Goal: Book appointment/travel/reservation

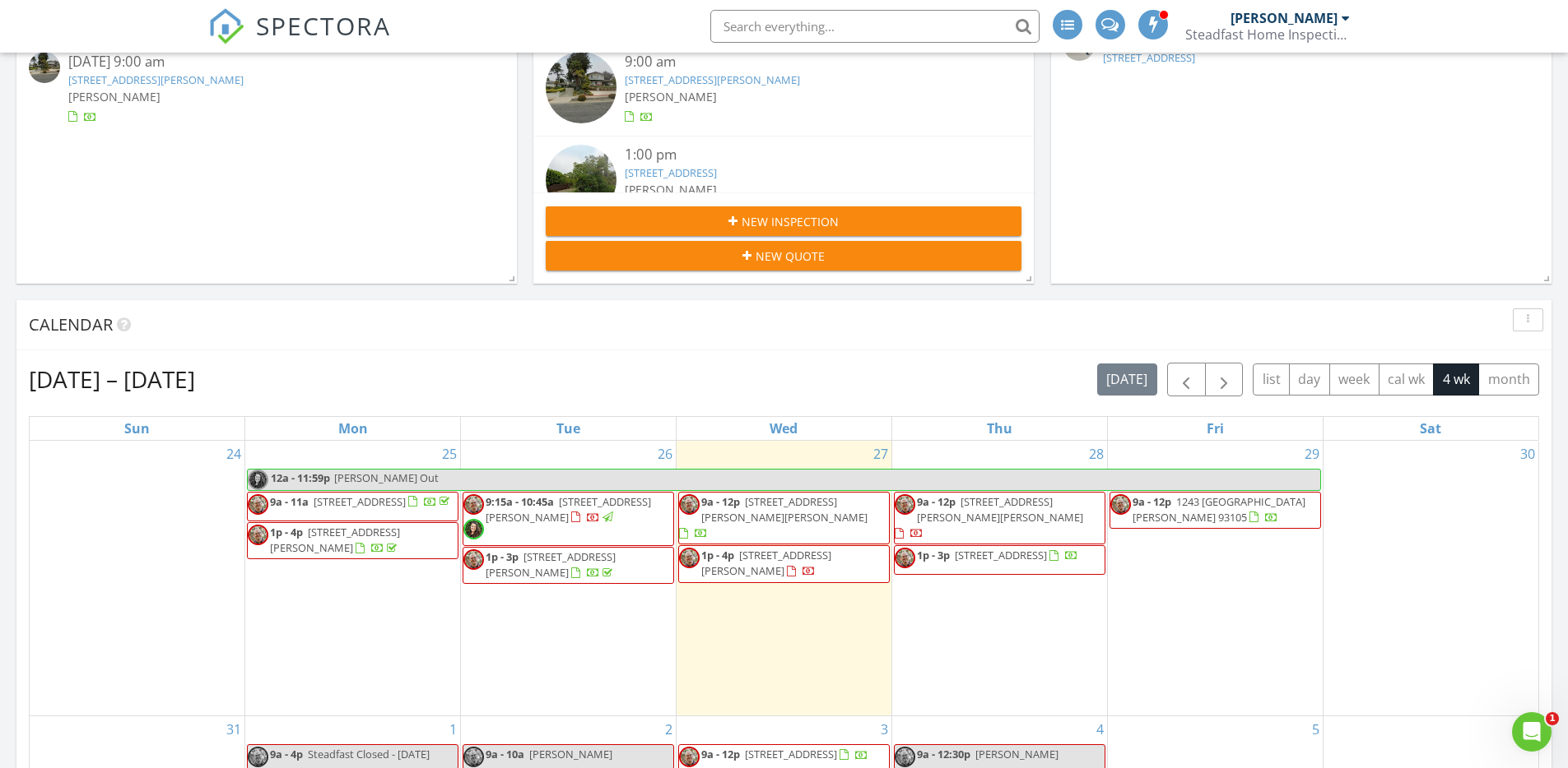
scroll to position [32, 0]
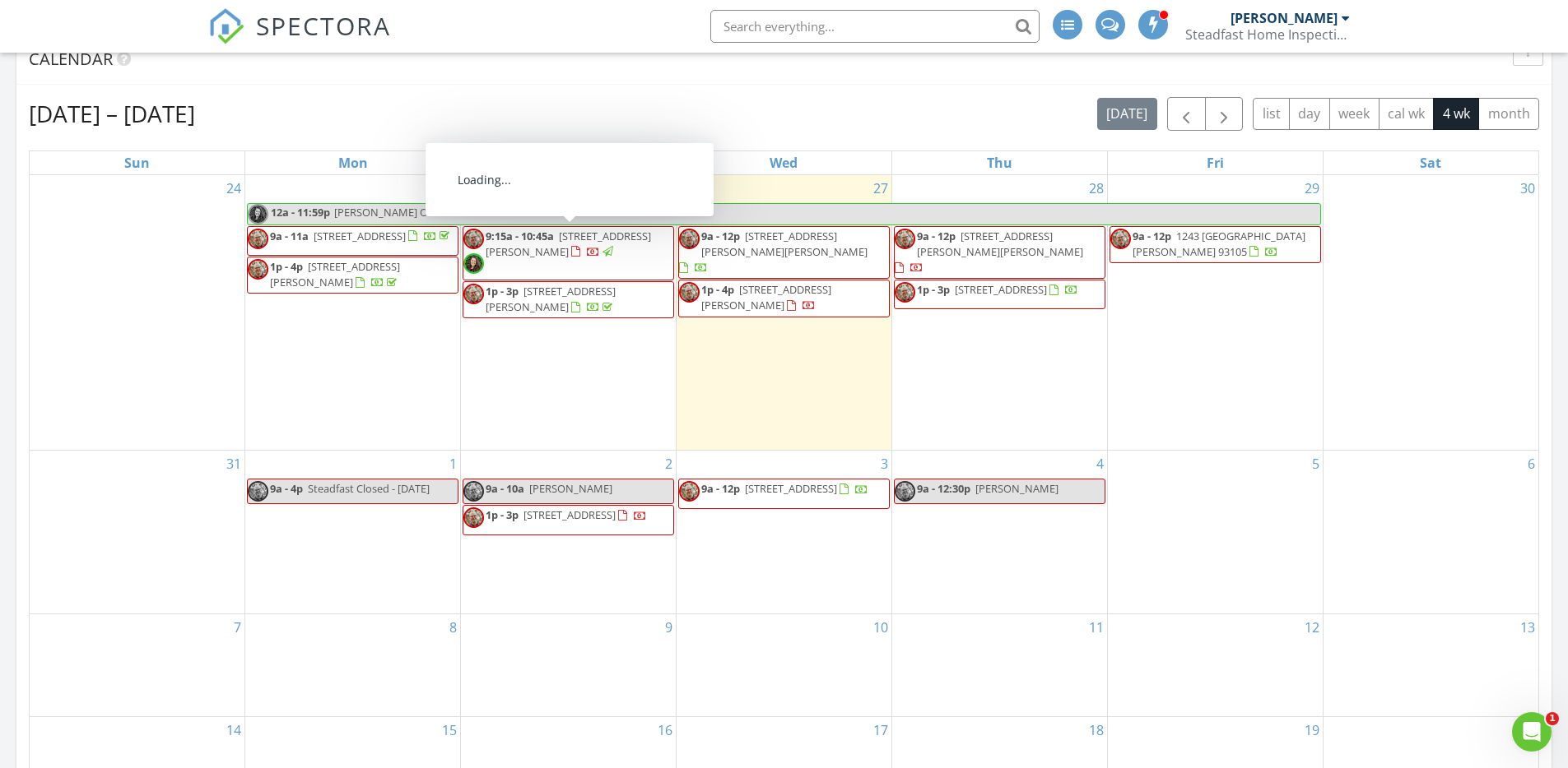
click at [509, 254] on span "115 E Pedregosa St , Santa Barbara 93101" at bounding box center [569, 243] width 166 height 31
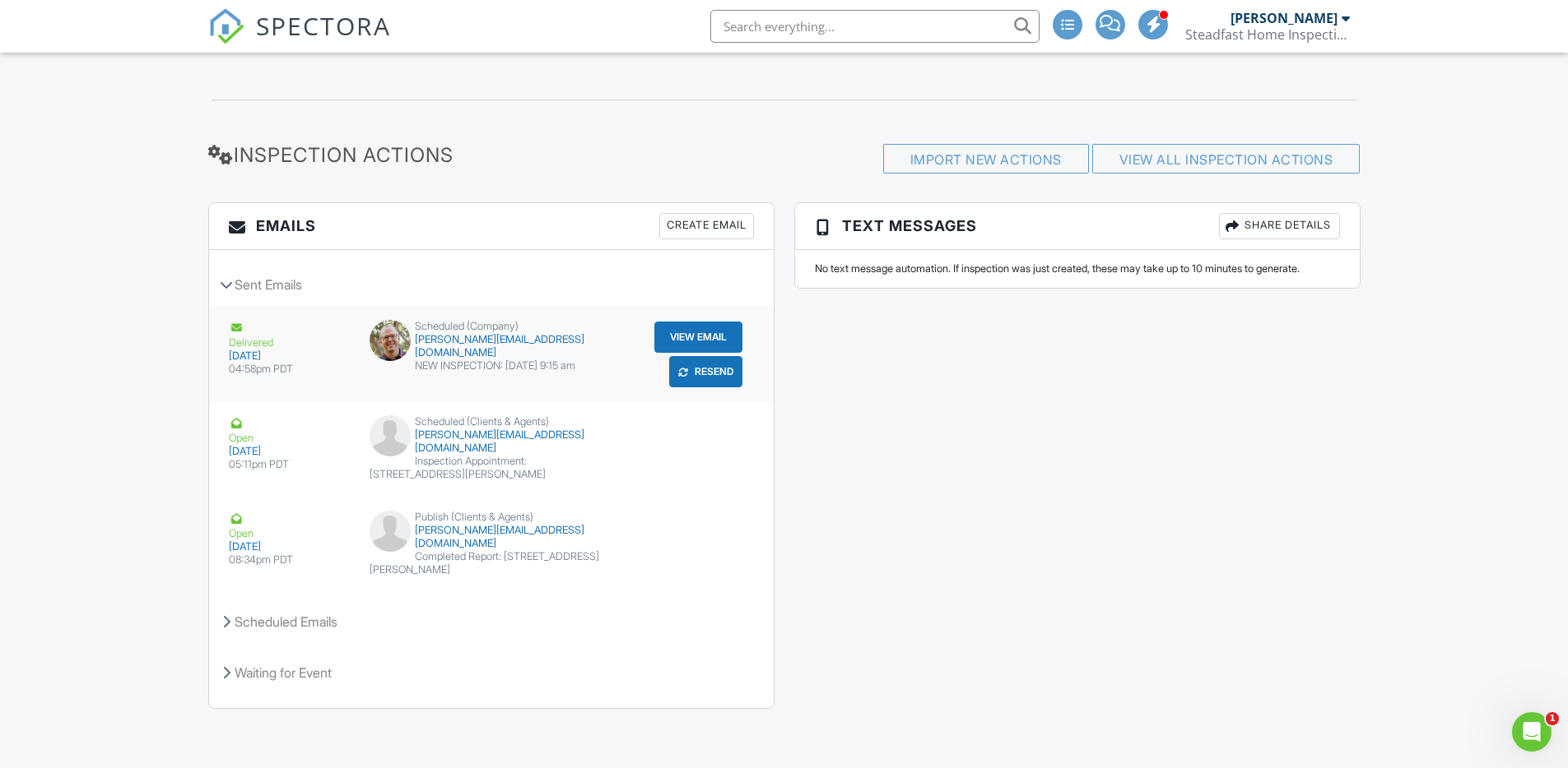
scroll to position [2075, 0]
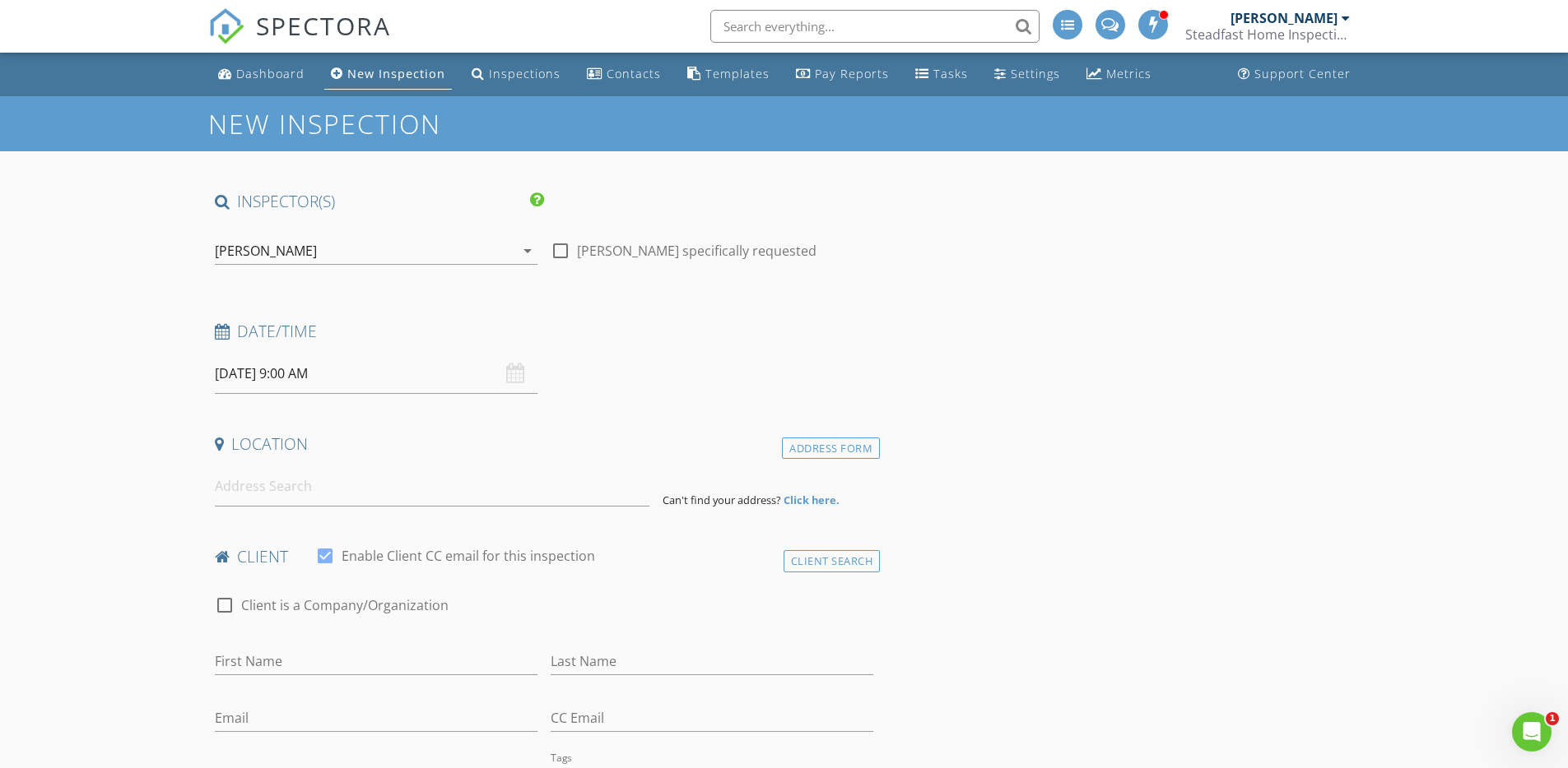
click at [234, 383] on input "08/28/2025 9:00 AM" at bounding box center [376, 374] width 323 height 40
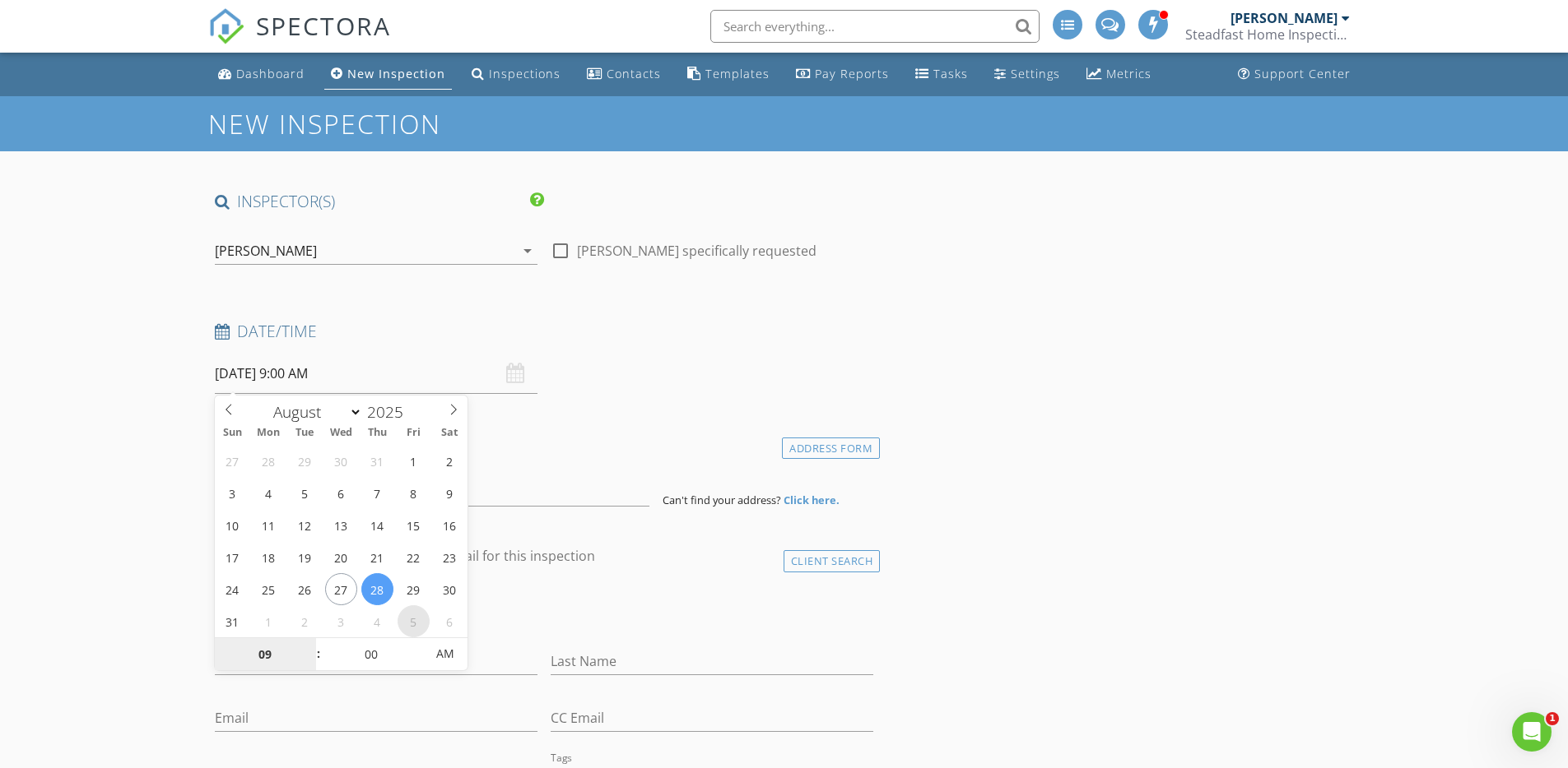
select select "8"
type input "09/04/2025 9:00 AM"
click at [542, 499] on input at bounding box center [432, 486] width 434 height 40
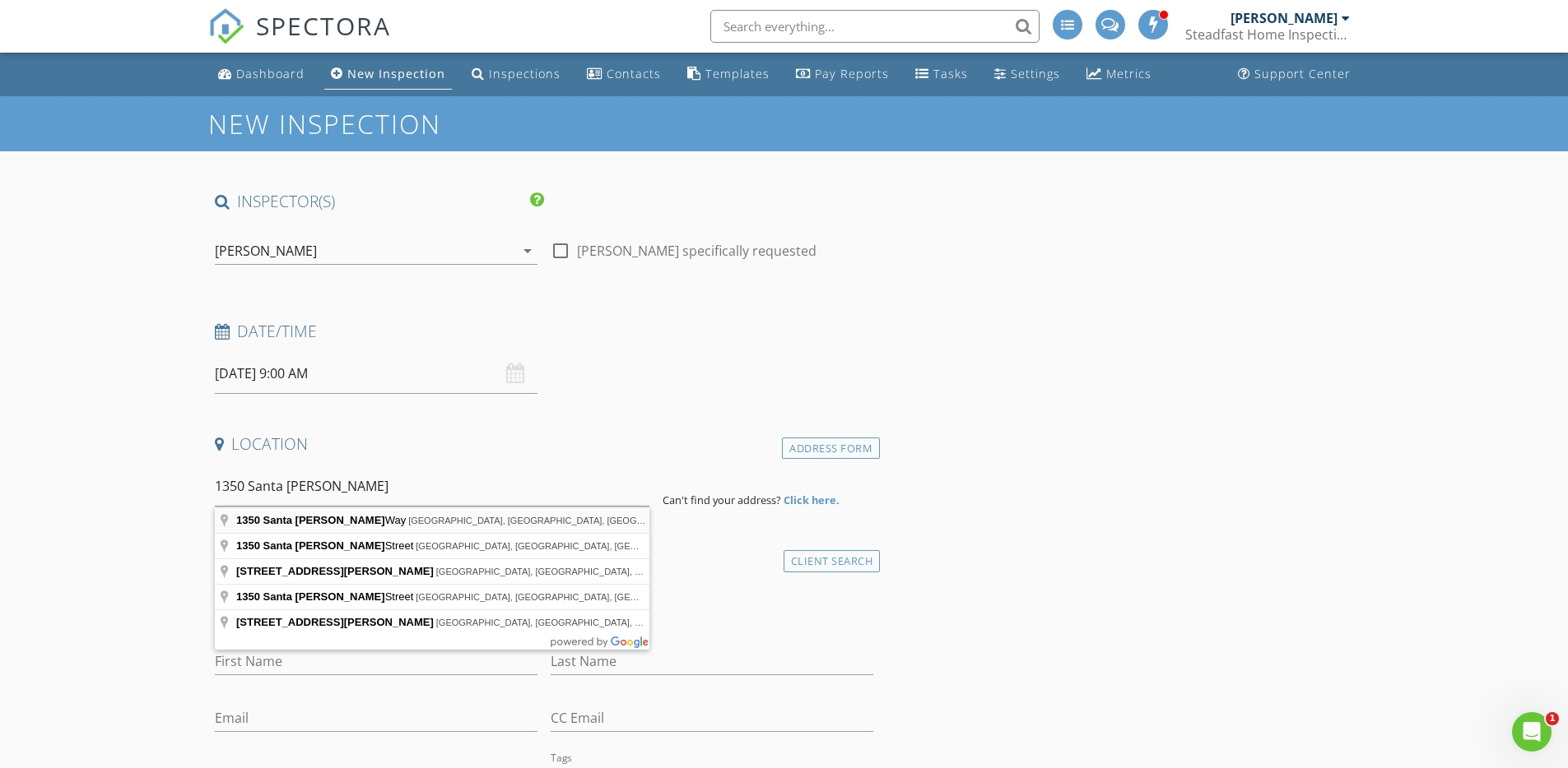
type input "1350 Santa Clara Way, Montecito, CA, USA"
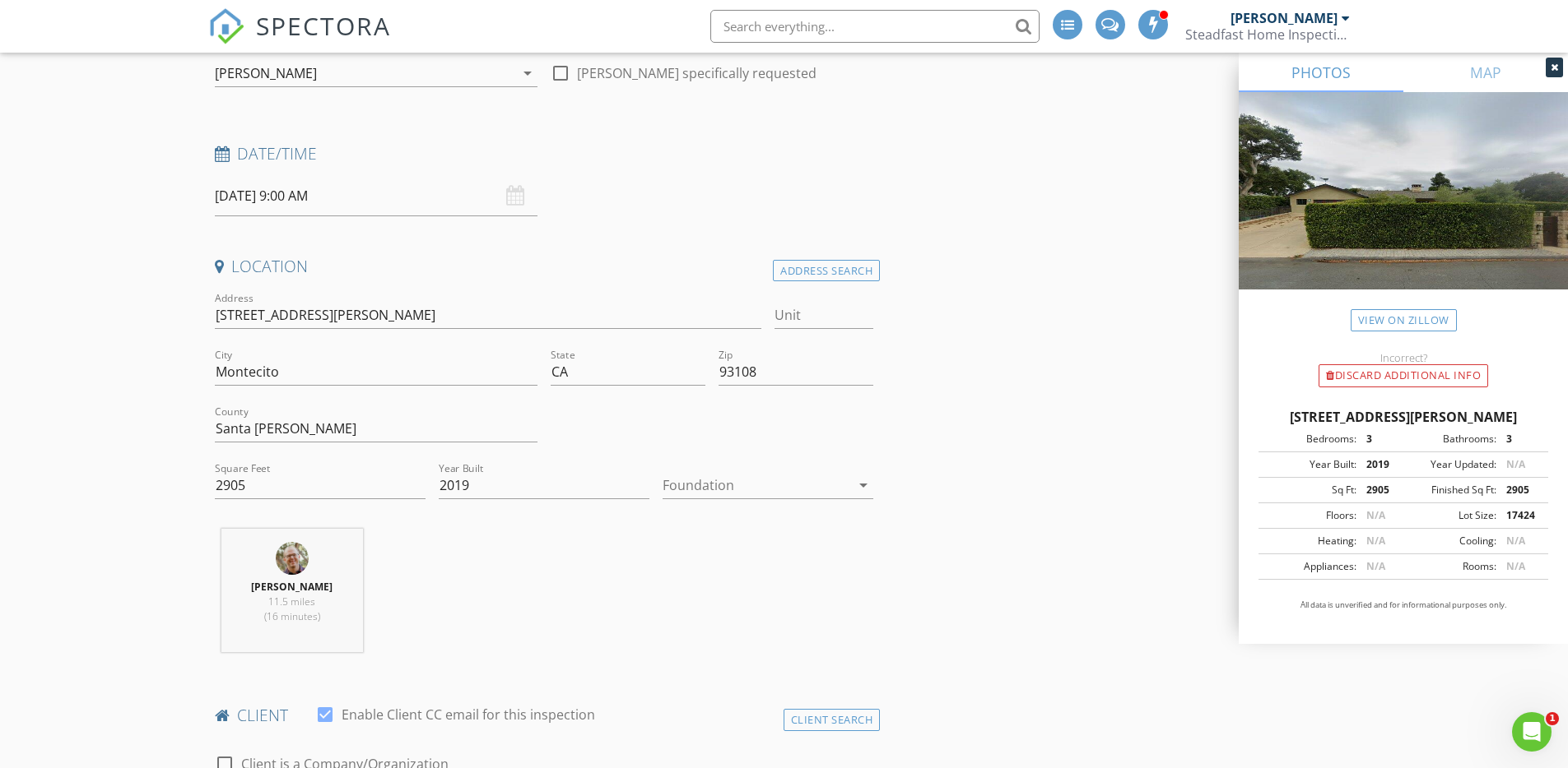
scroll to position [228, 0]
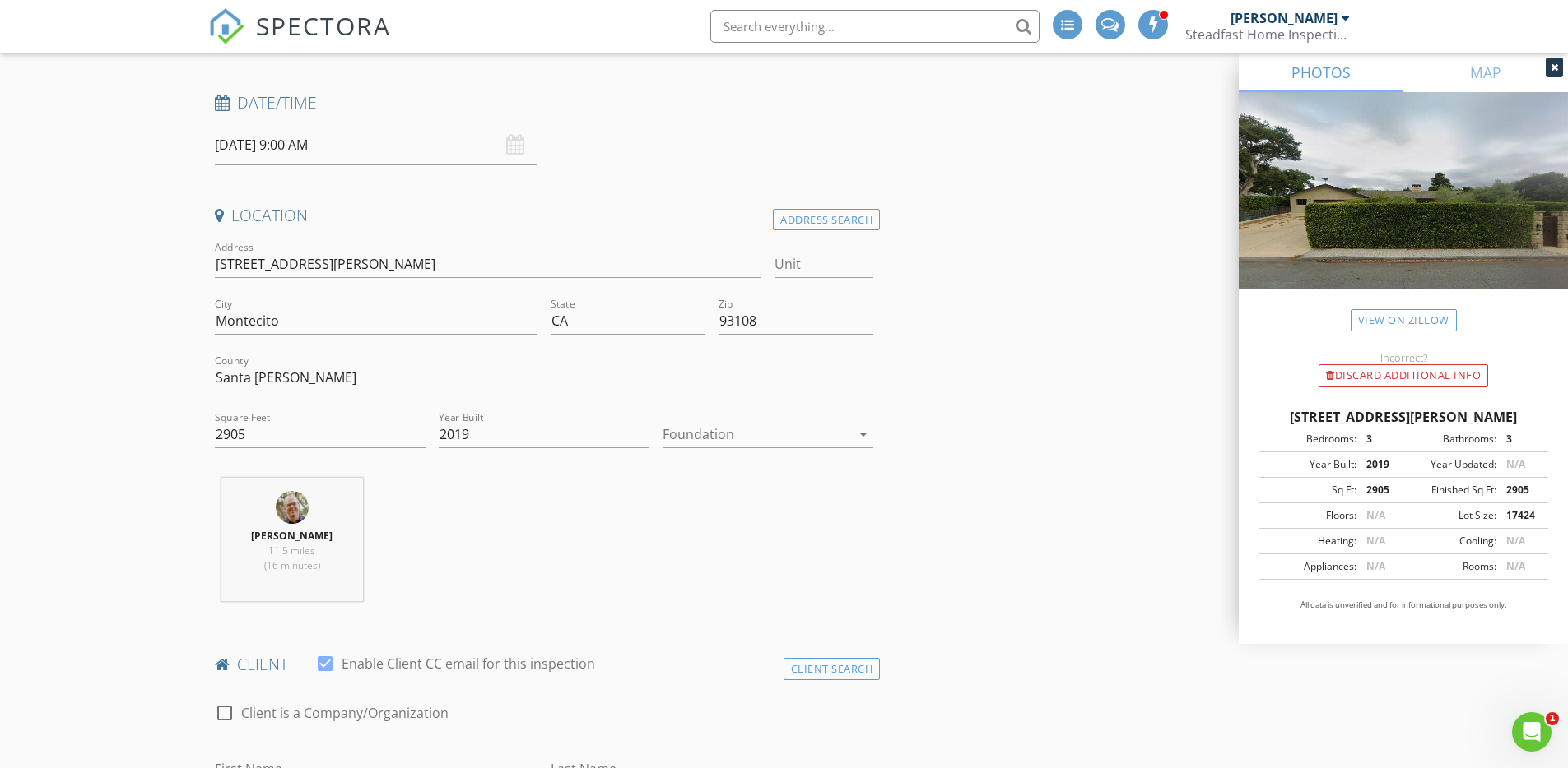
click at [727, 450] on div "Foundation arrow_drop_down" at bounding box center [768, 443] width 211 height 44
click at [729, 446] on div at bounding box center [756, 434] width 187 height 26
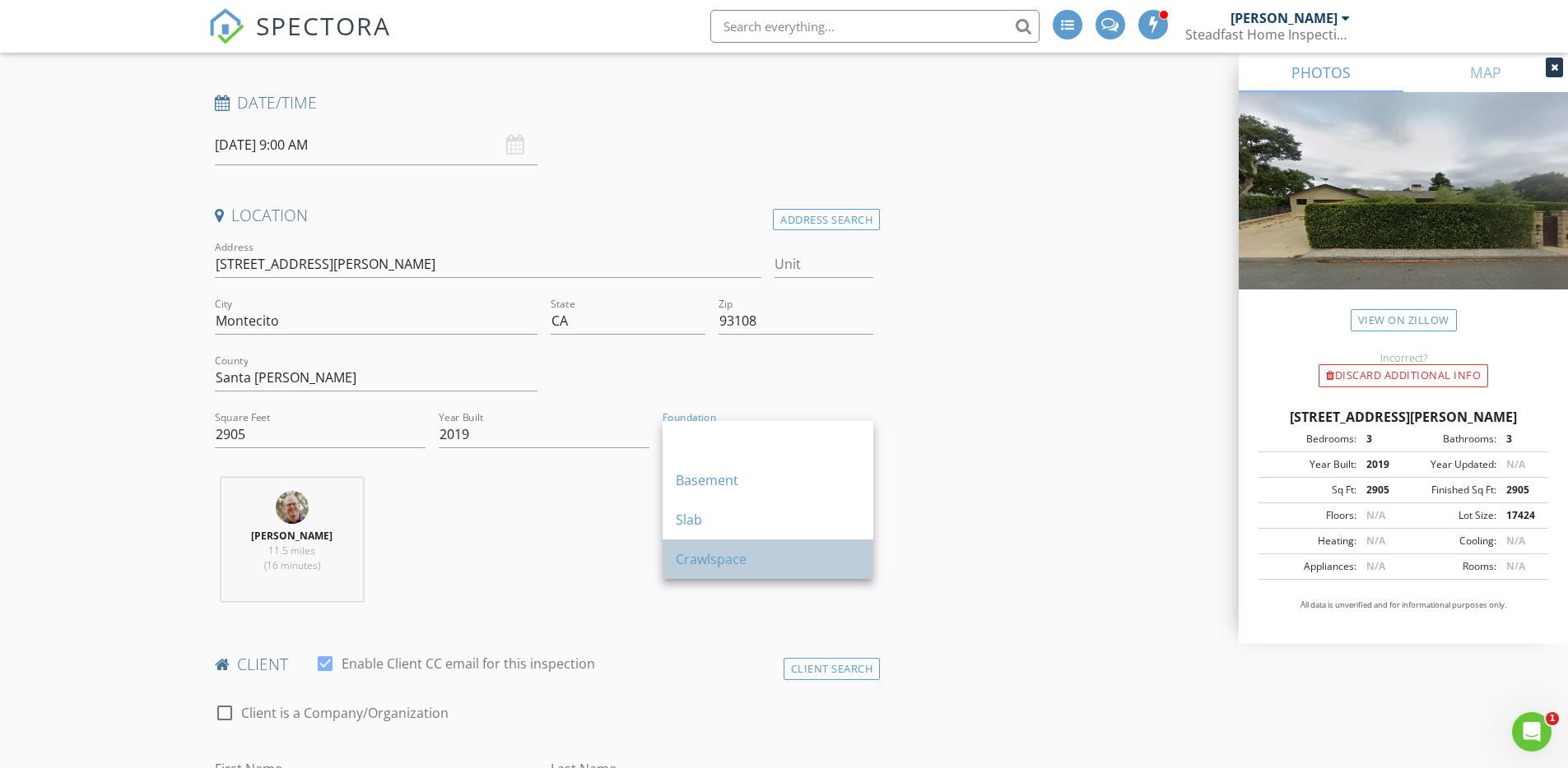
click at [758, 574] on div "Crawlspace" at bounding box center [767, 559] width 184 height 39
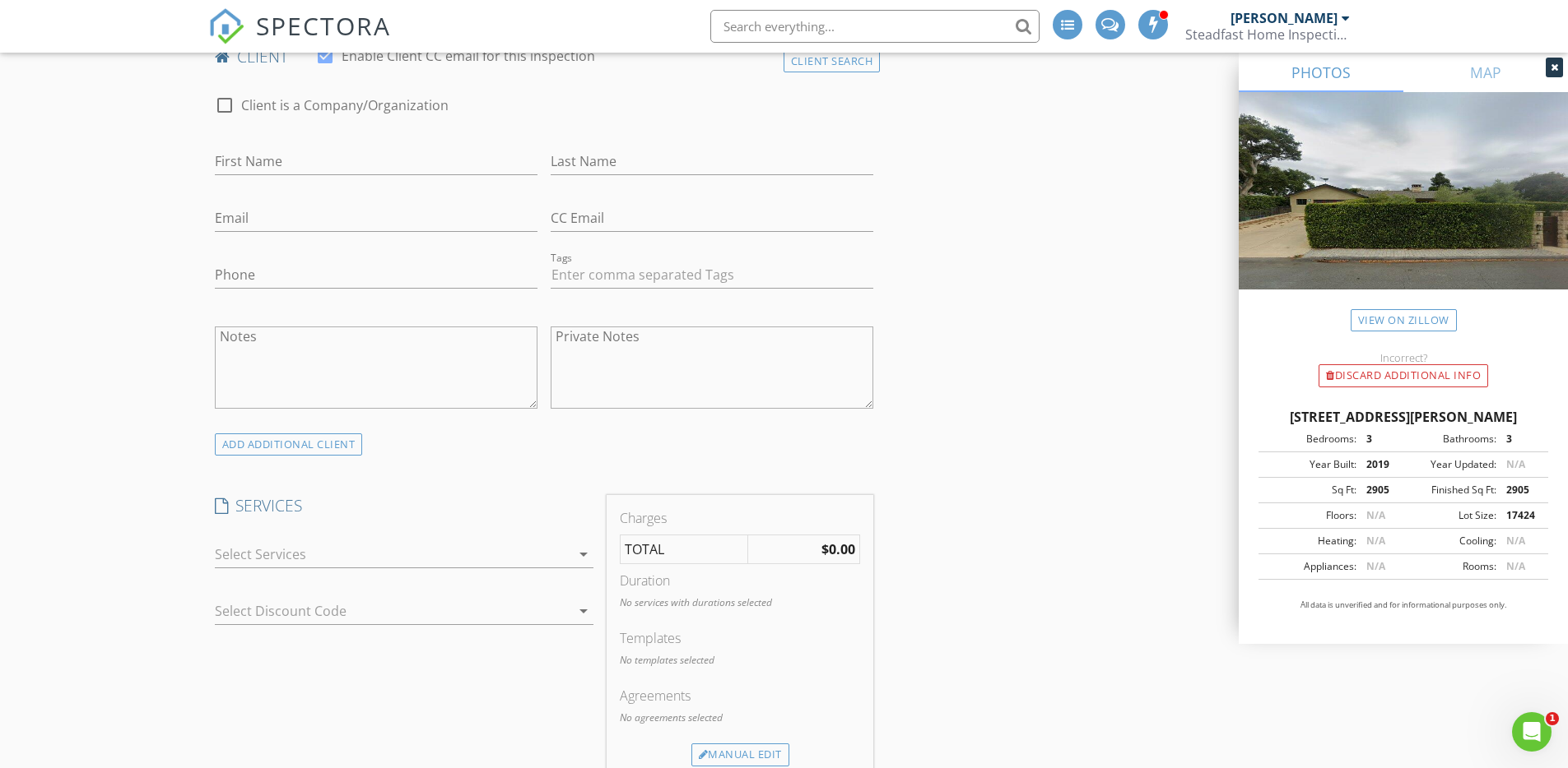
scroll to position [904, 0]
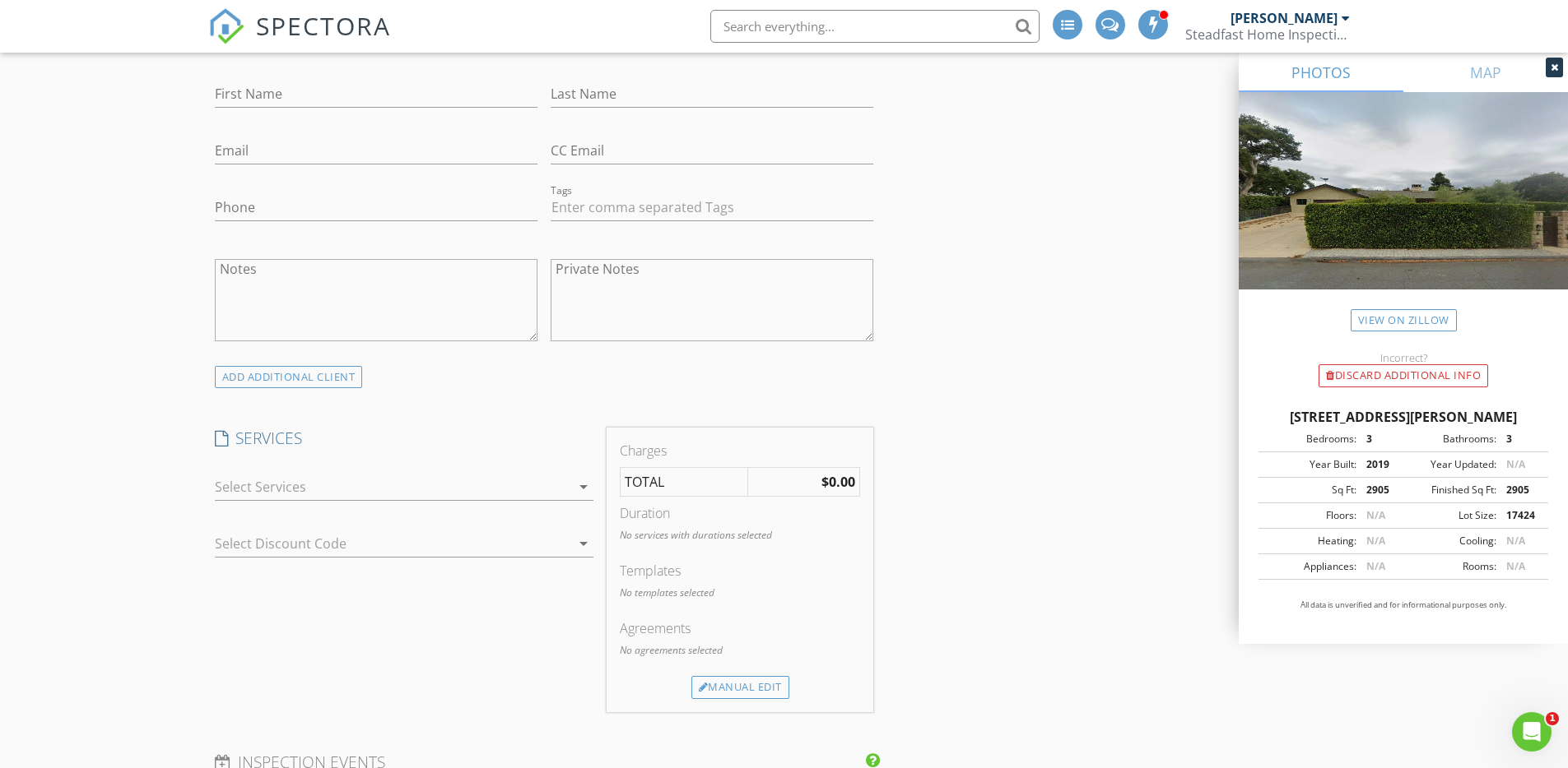
click at [310, 487] on div at bounding box center [392, 487] width 356 height 26
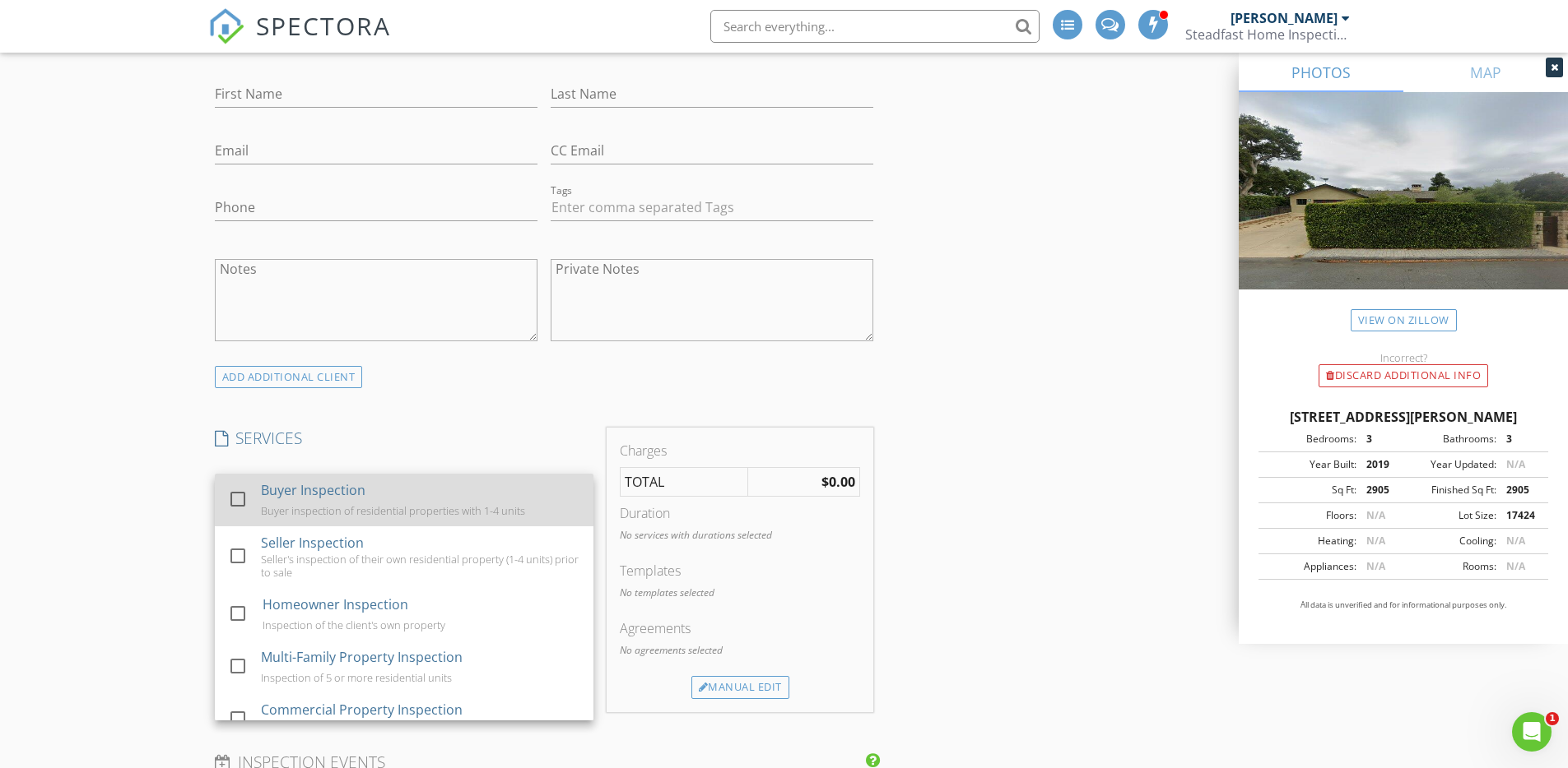
click at [309, 488] on div "Buyer Inspection" at bounding box center [313, 490] width 105 height 20
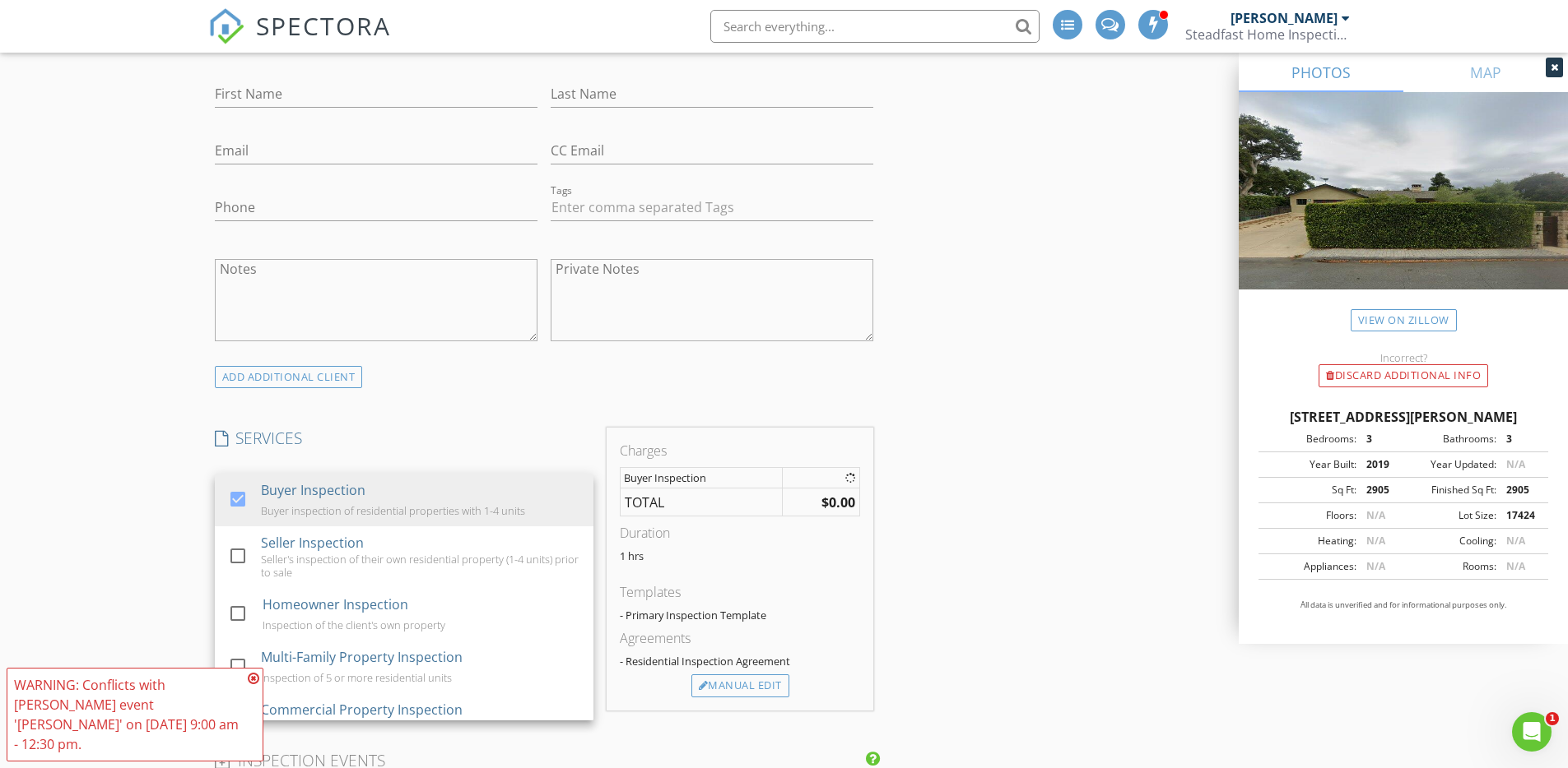
click at [152, 455] on div "New Inspection INSPECTOR(S) check_box Kyle Gates PRIMARY check_box_outline_blan…" at bounding box center [784, 754] width 1568 height 3124
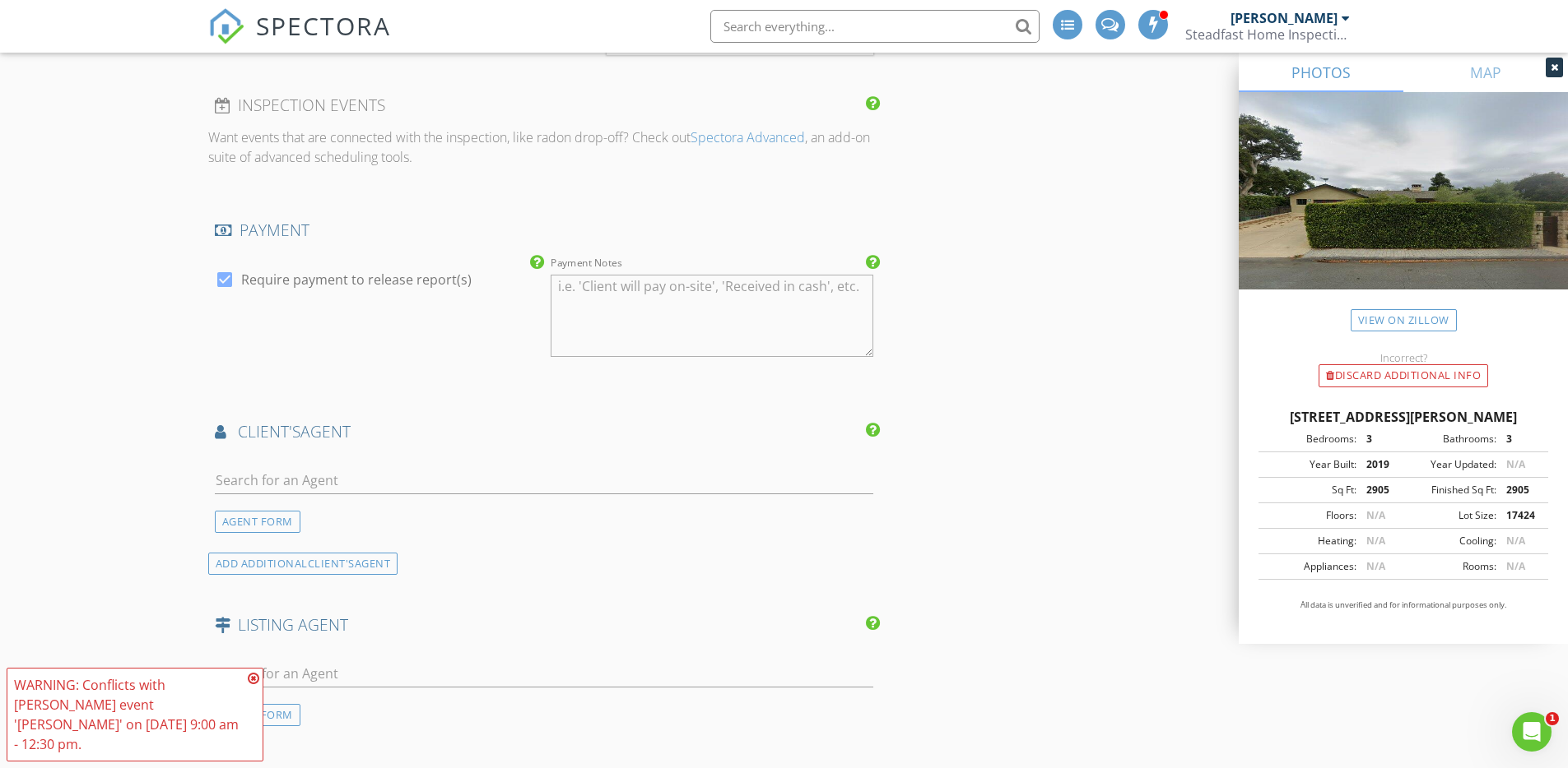
scroll to position [1639, 0]
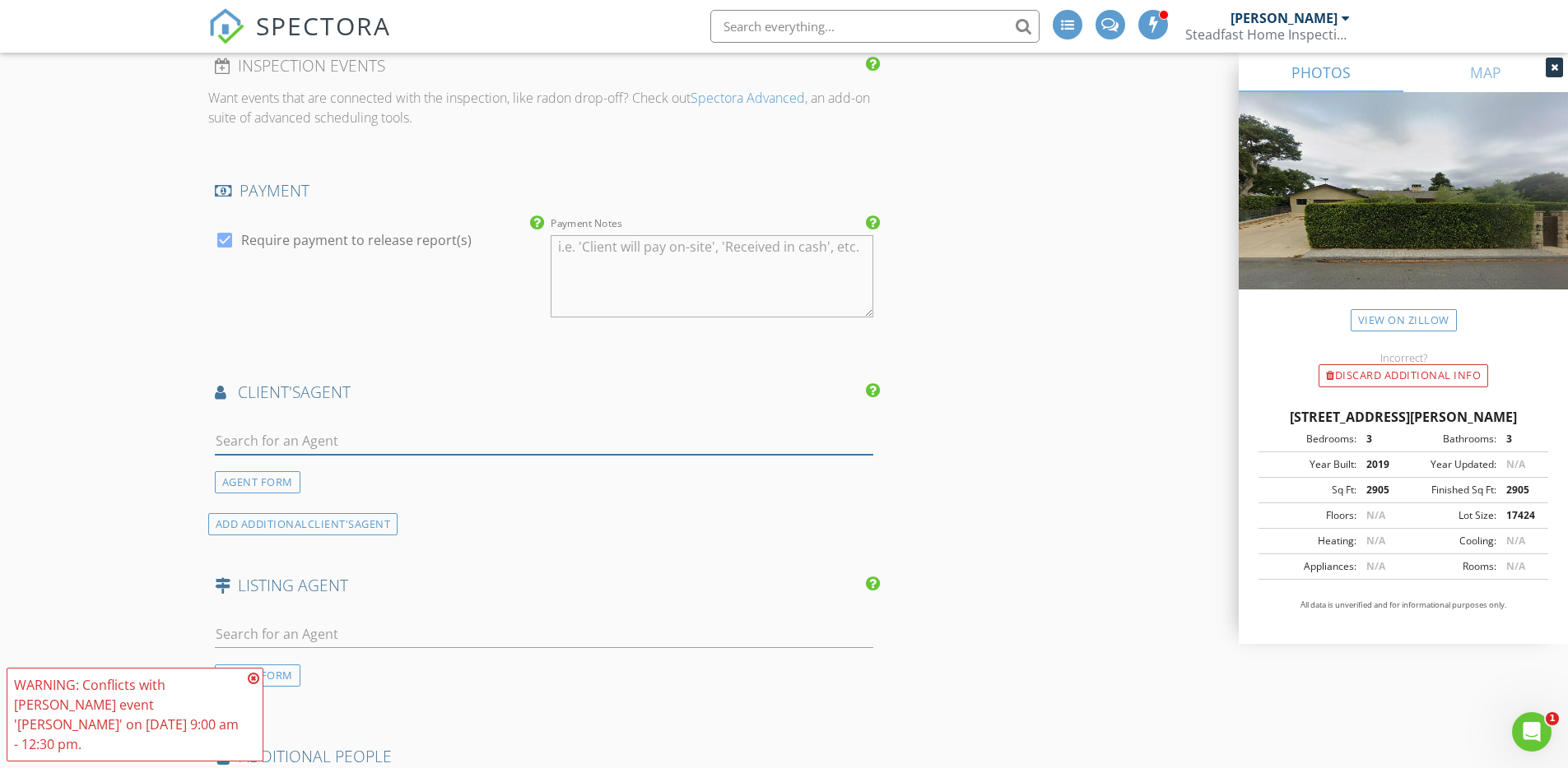
click at [331, 438] on input "text" at bounding box center [544, 441] width 659 height 27
type input "Michelle Eska"
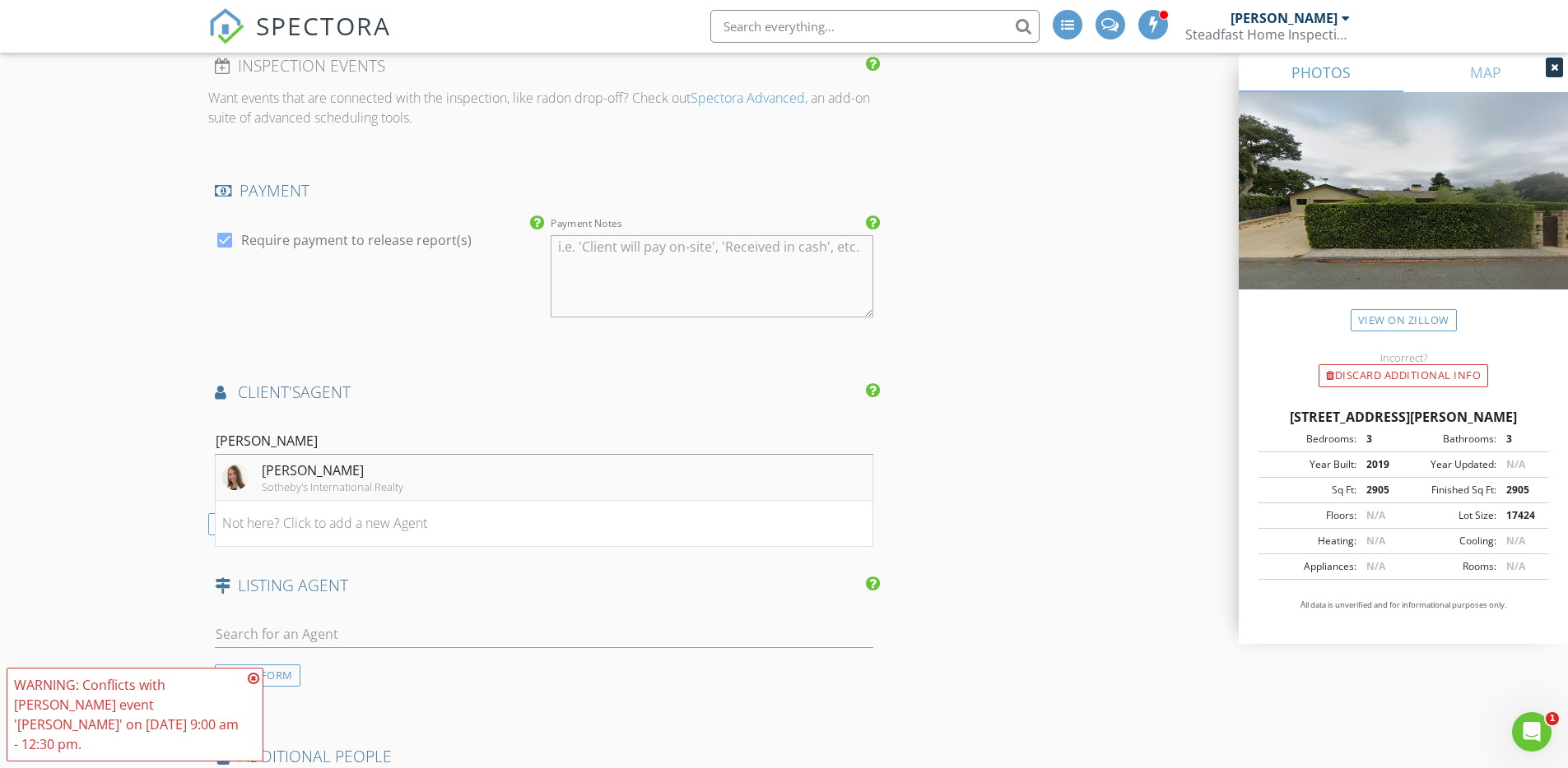
click at [332, 486] on div "Sotheby's International Realty" at bounding box center [332, 486] width 141 height 13
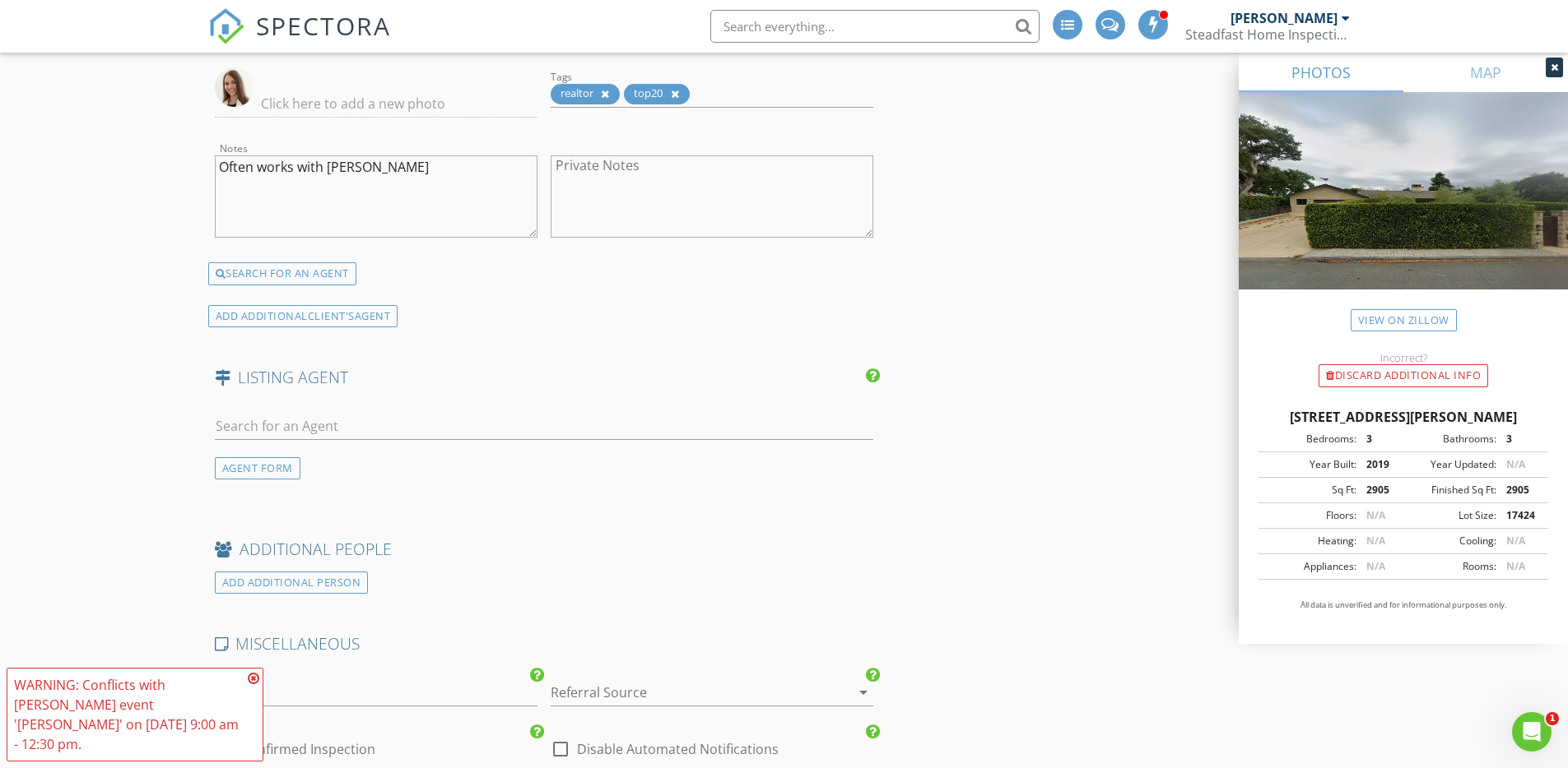
scroll to position [2453, 0]
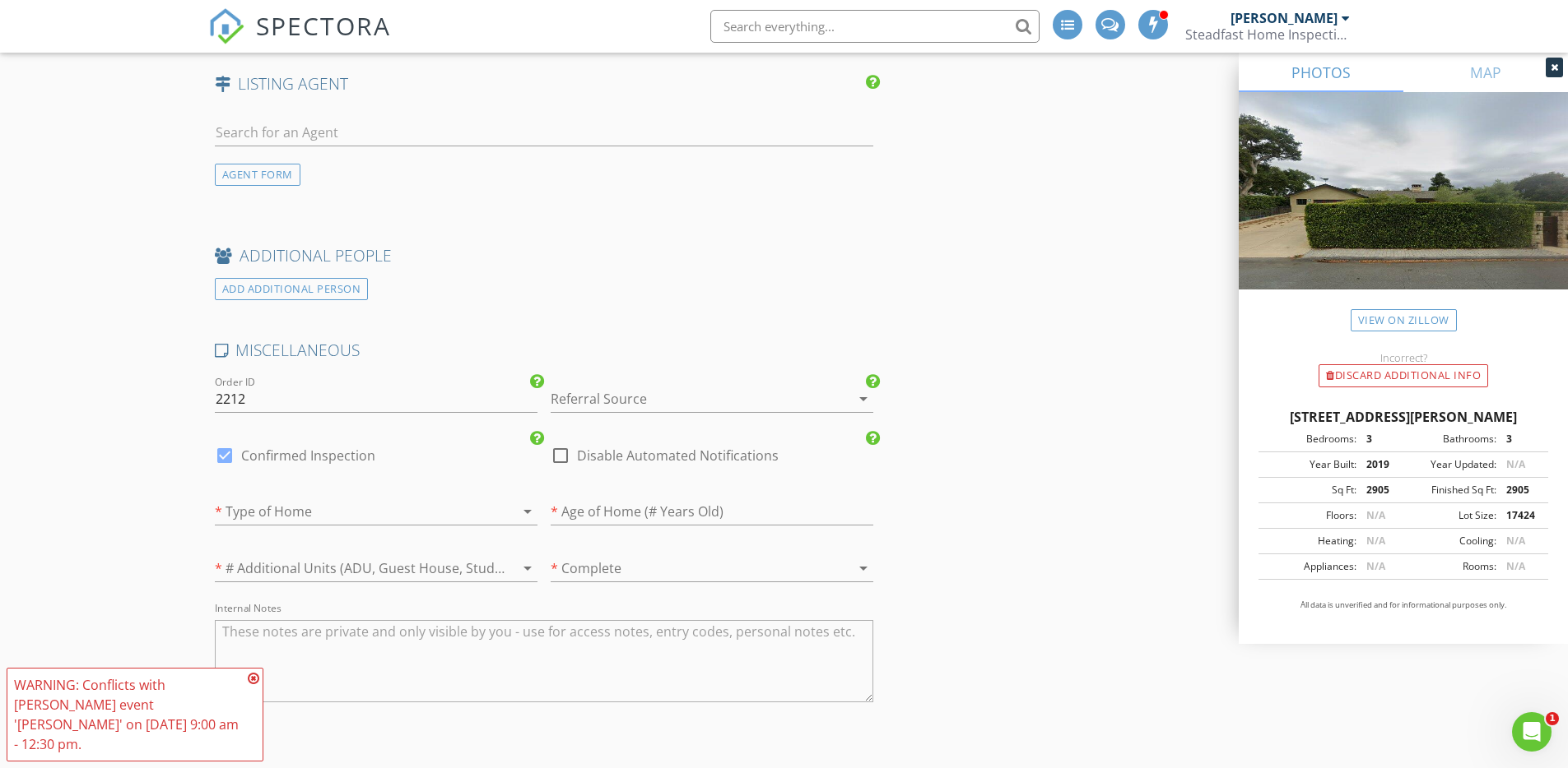
click at [676, 391] on div at bounding box center [688, 399] width 276 height 26
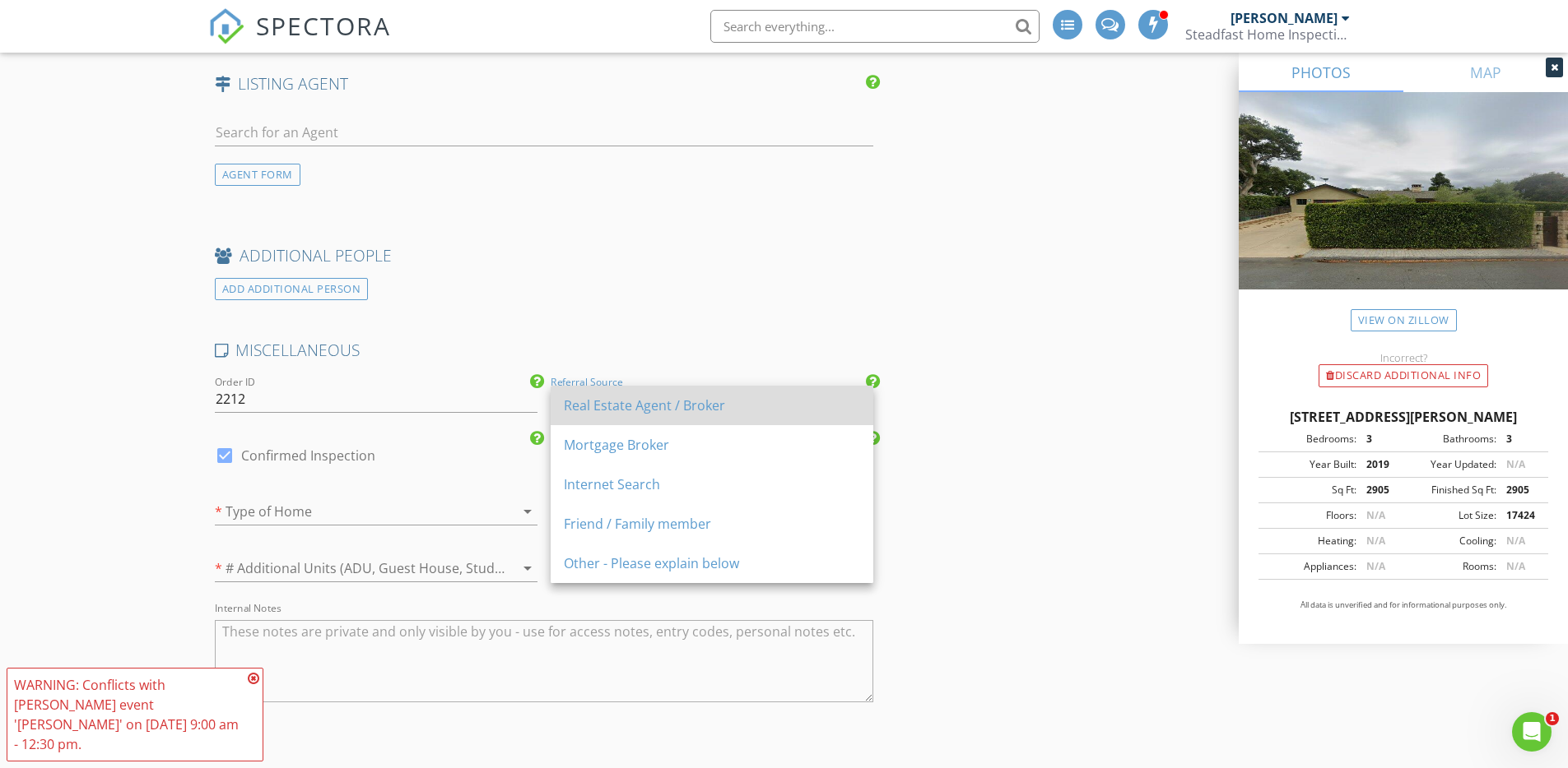
click at [676, 392] on div "Real Estate Agent / Broker" at bounding box center [712, 405] width 297 height 39
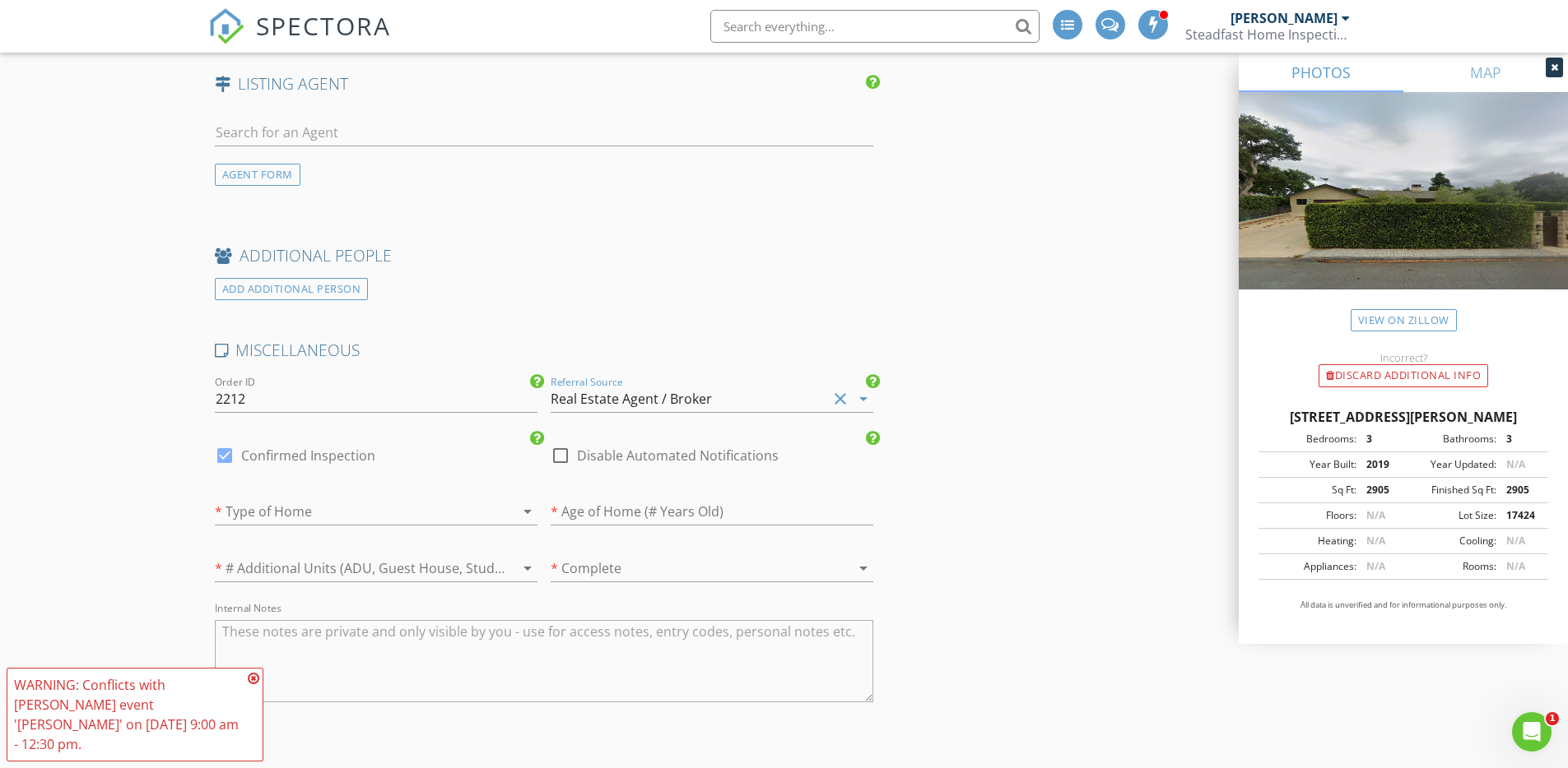
click at [344, 452] on label "Confirmed Inspection" at bounding box center [309, 455] width 134 height 17
checkbox input "false"
checkbox input "true"
click at [317, 516] on div at bounding box center [352, 512] width 276 height 26
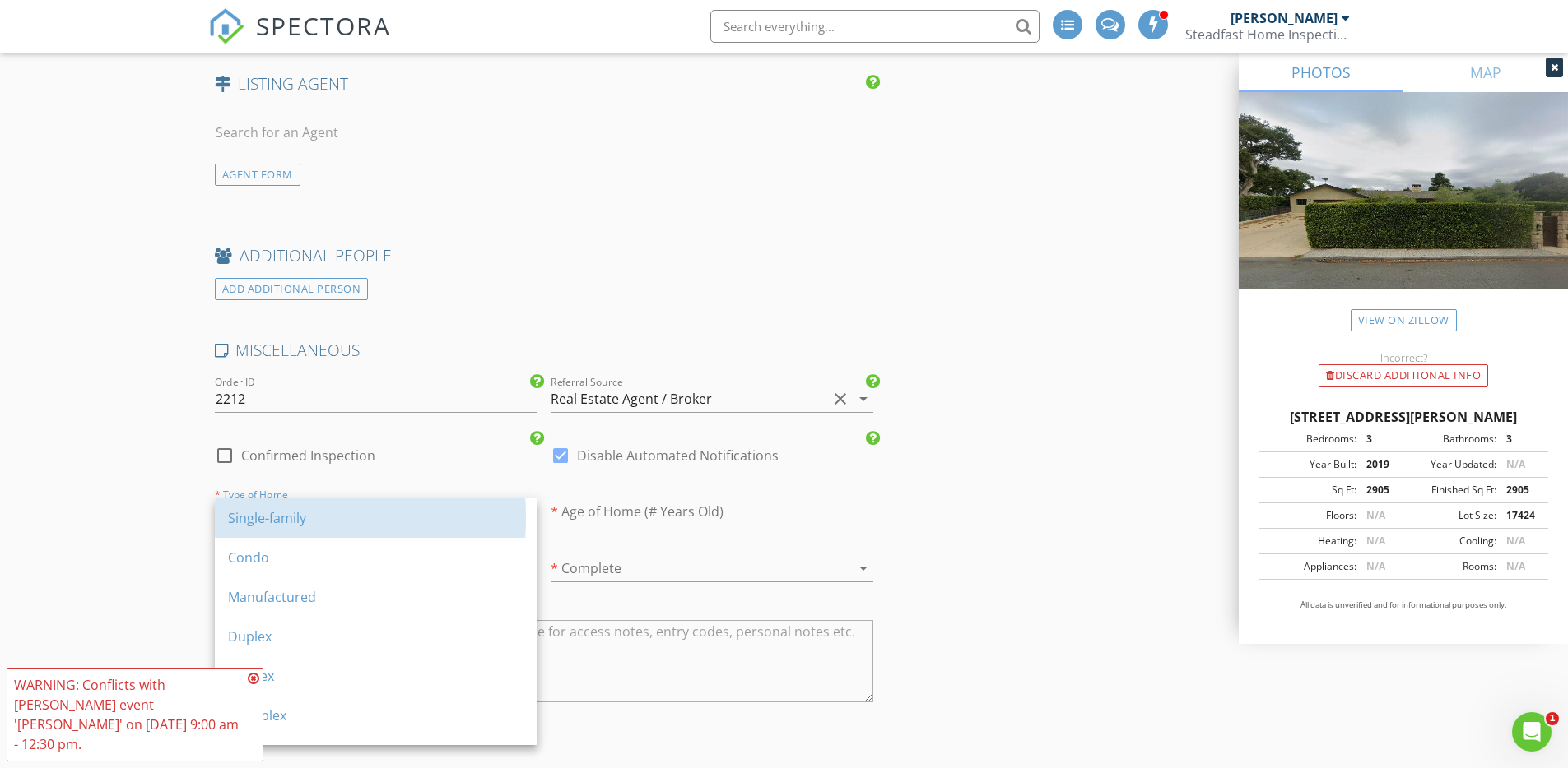
click at [317, 516] on div "Single-family" at bounding box center [376, 518] width 297 height 20
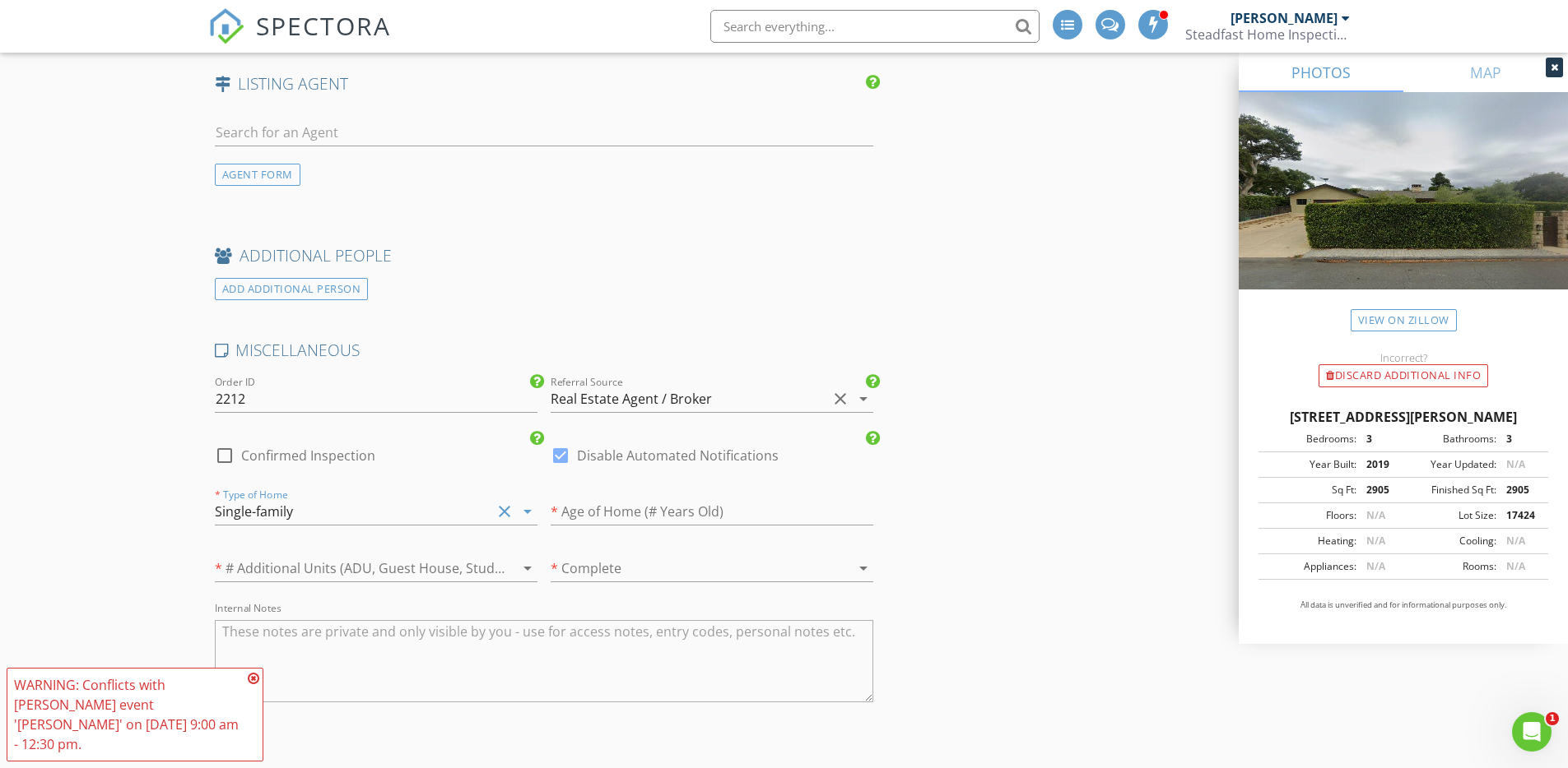
scroll to position [2466, 0]
click at [612, 520] on input "number" at bounding box center [712, 512] width 323 height 27
type input "6"
click at [646, 560] on div at bounding box center [688, 568] width 276 height 26
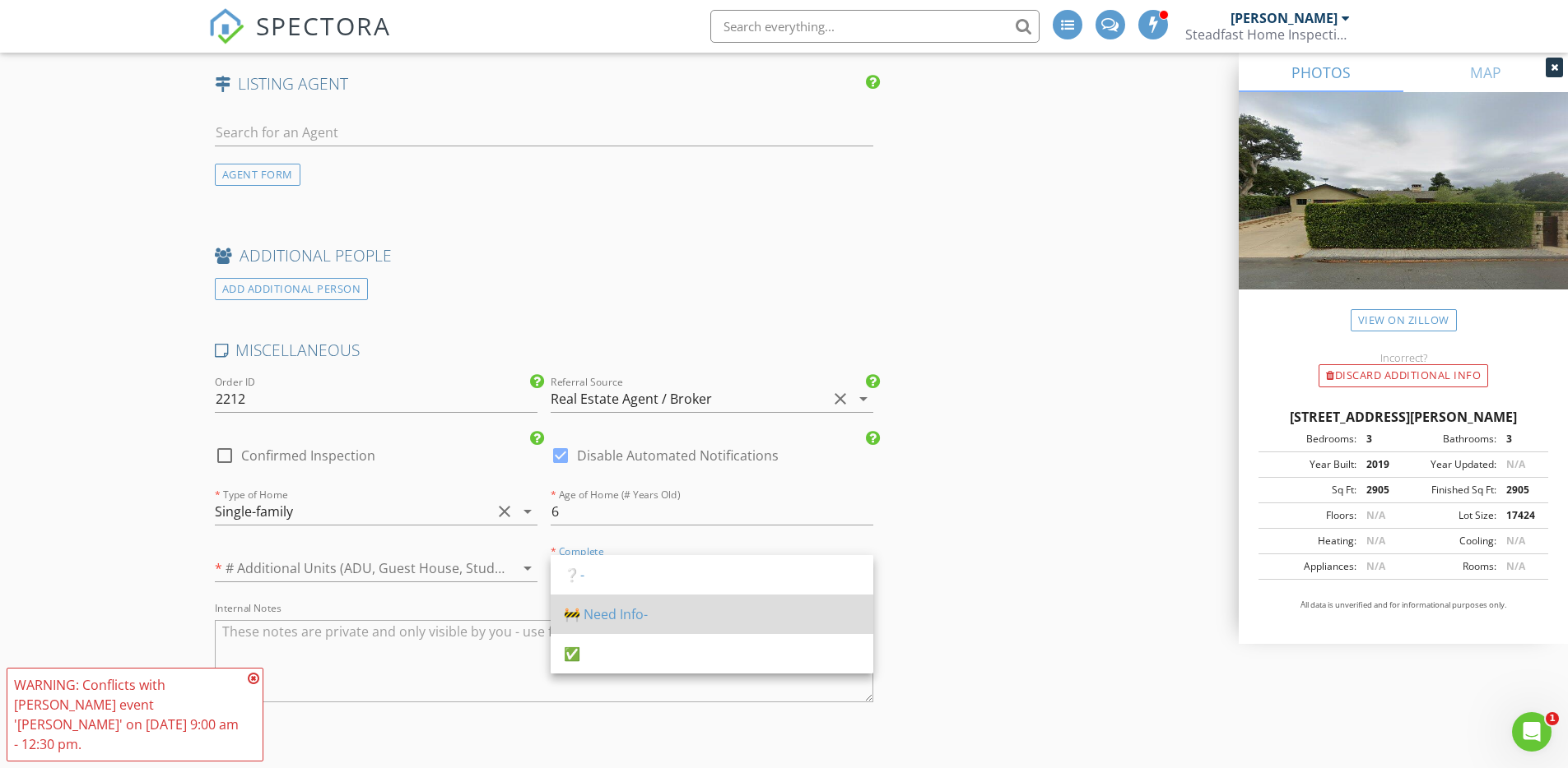
click at [638, 598] on div "🚧 Need Info-" at bounding box center [712, 614] width 297 height 39
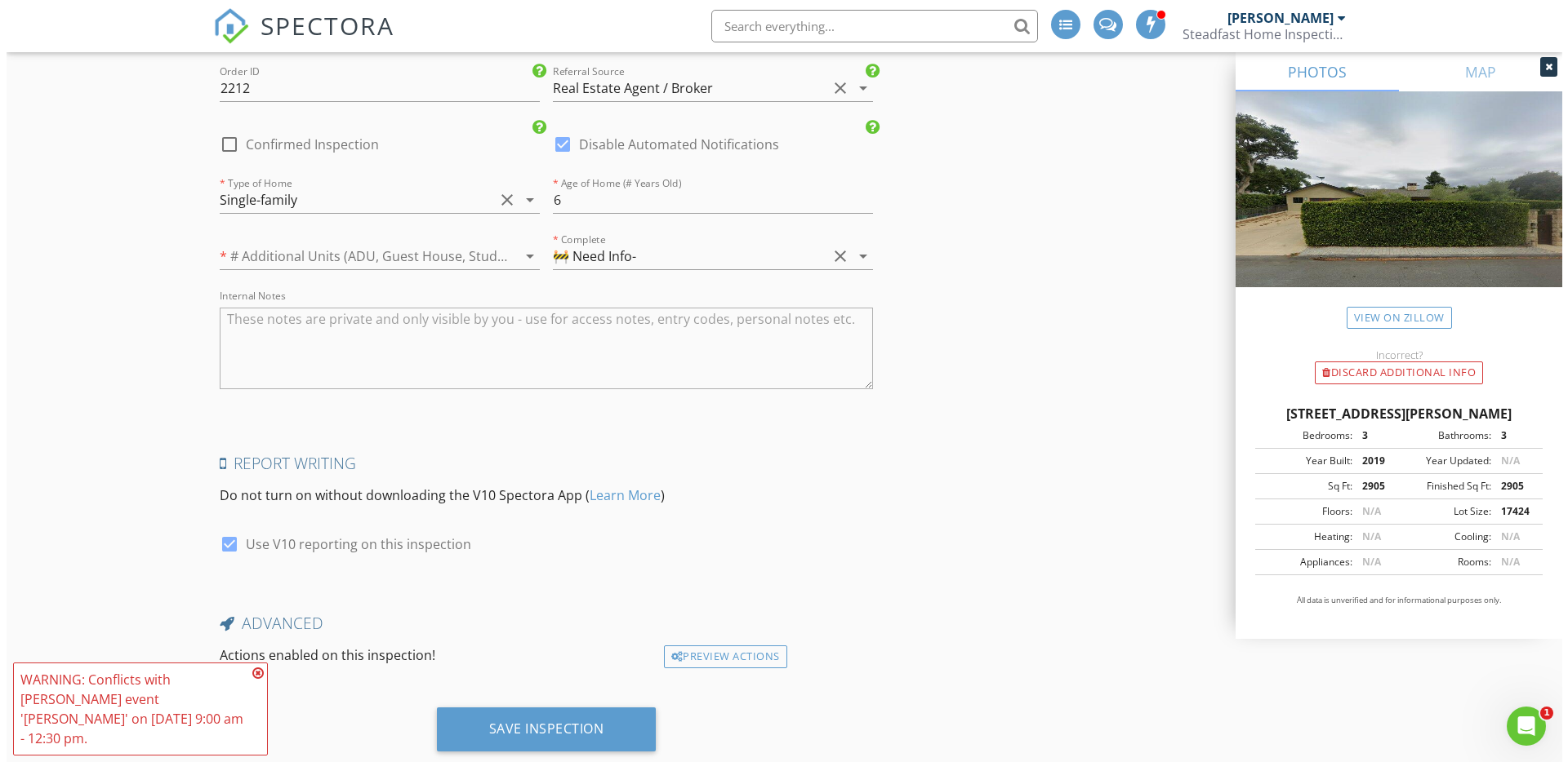
scroll to position [2780, 0]
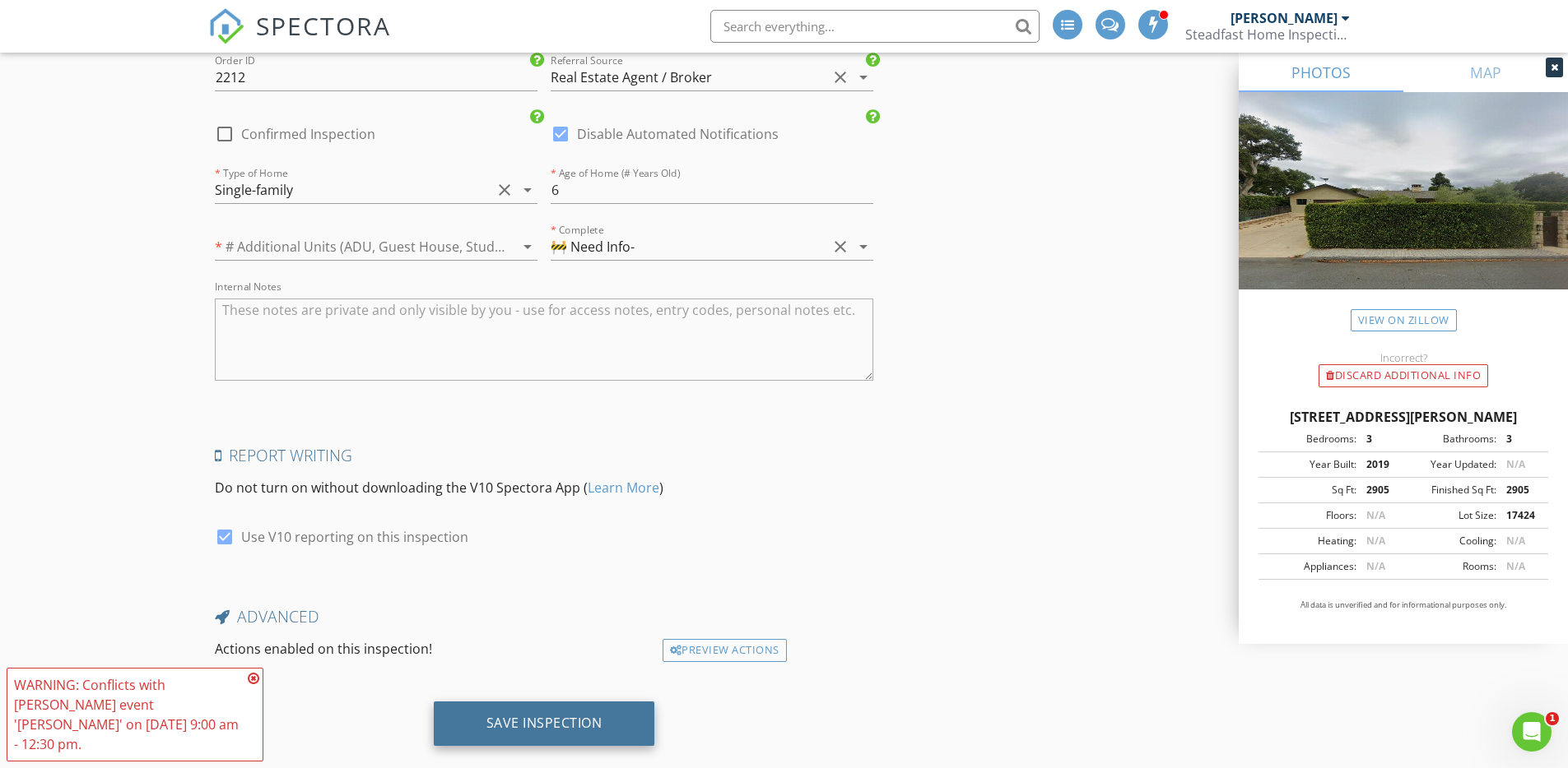
click at [628, 723] on div "Save Inspection" at bounding box center [544, 724] width 222 height 44
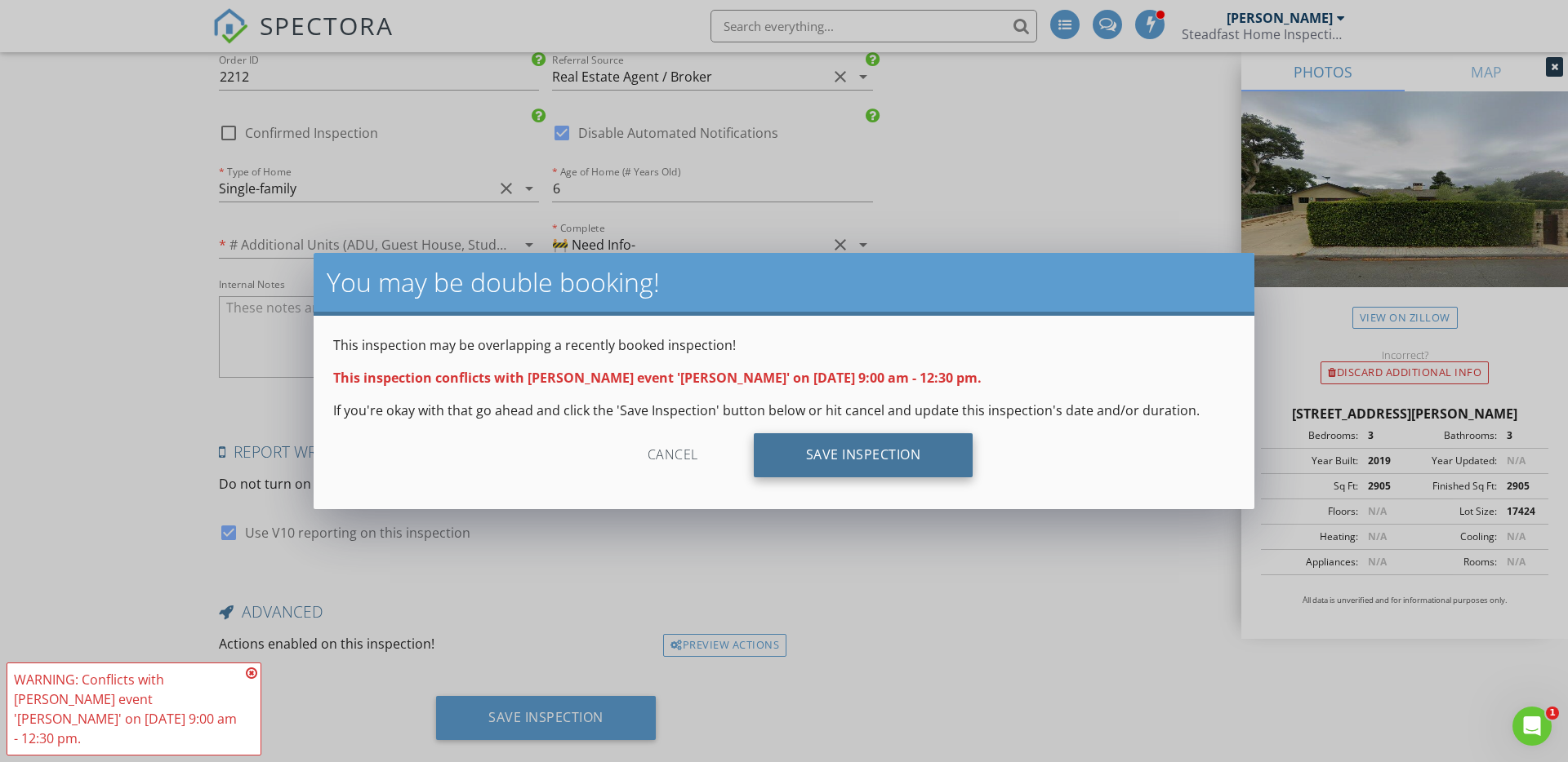
click at [830, 455] on div "Save Inspection" at bounding box center [864, 455] width 220 height 44
